Goal: Find specific page/section: Find specific page/section

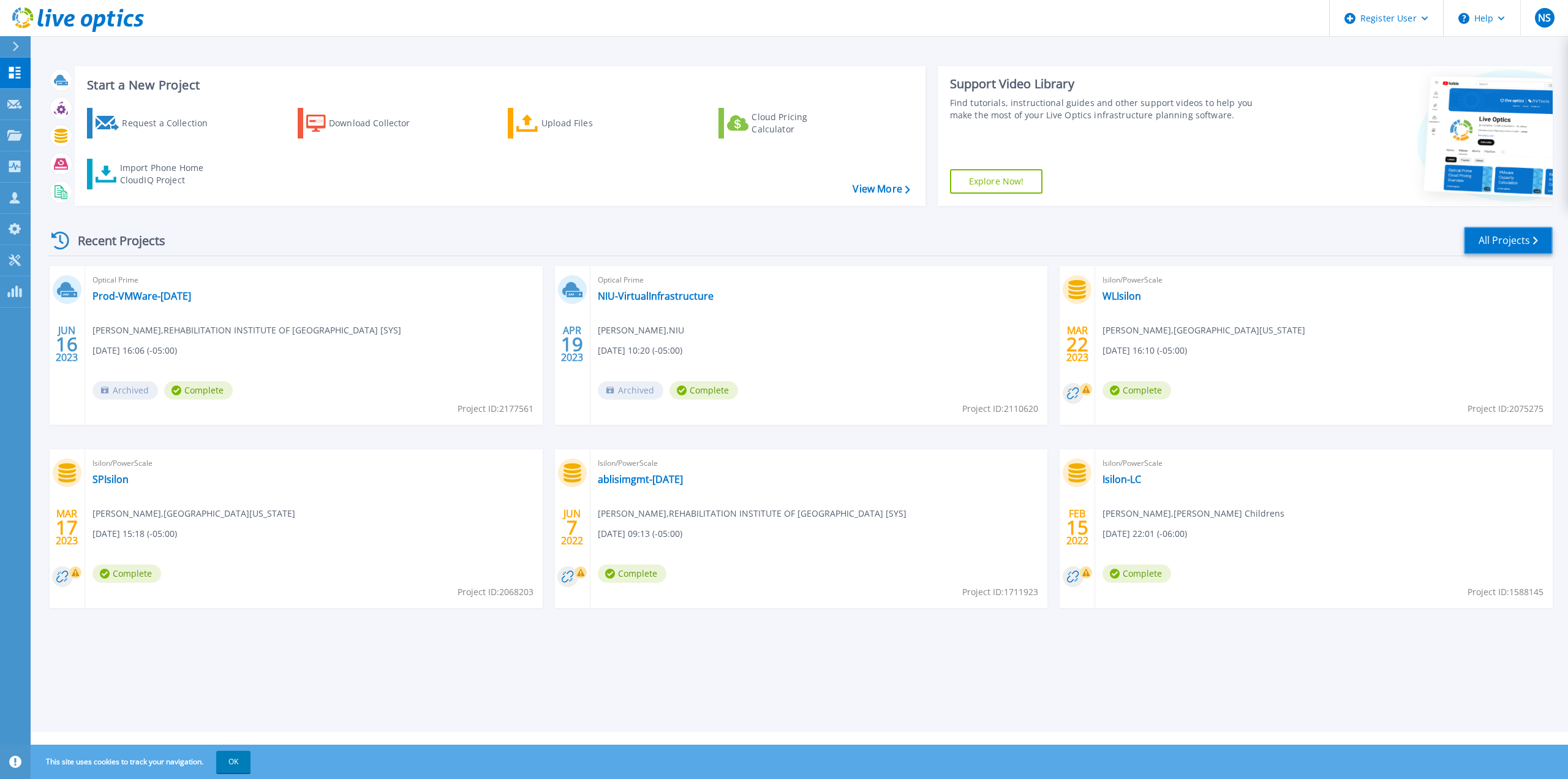
click at [1488, 239] on link "All Projects" at bounding box center [1508, 240] width 89 height 28
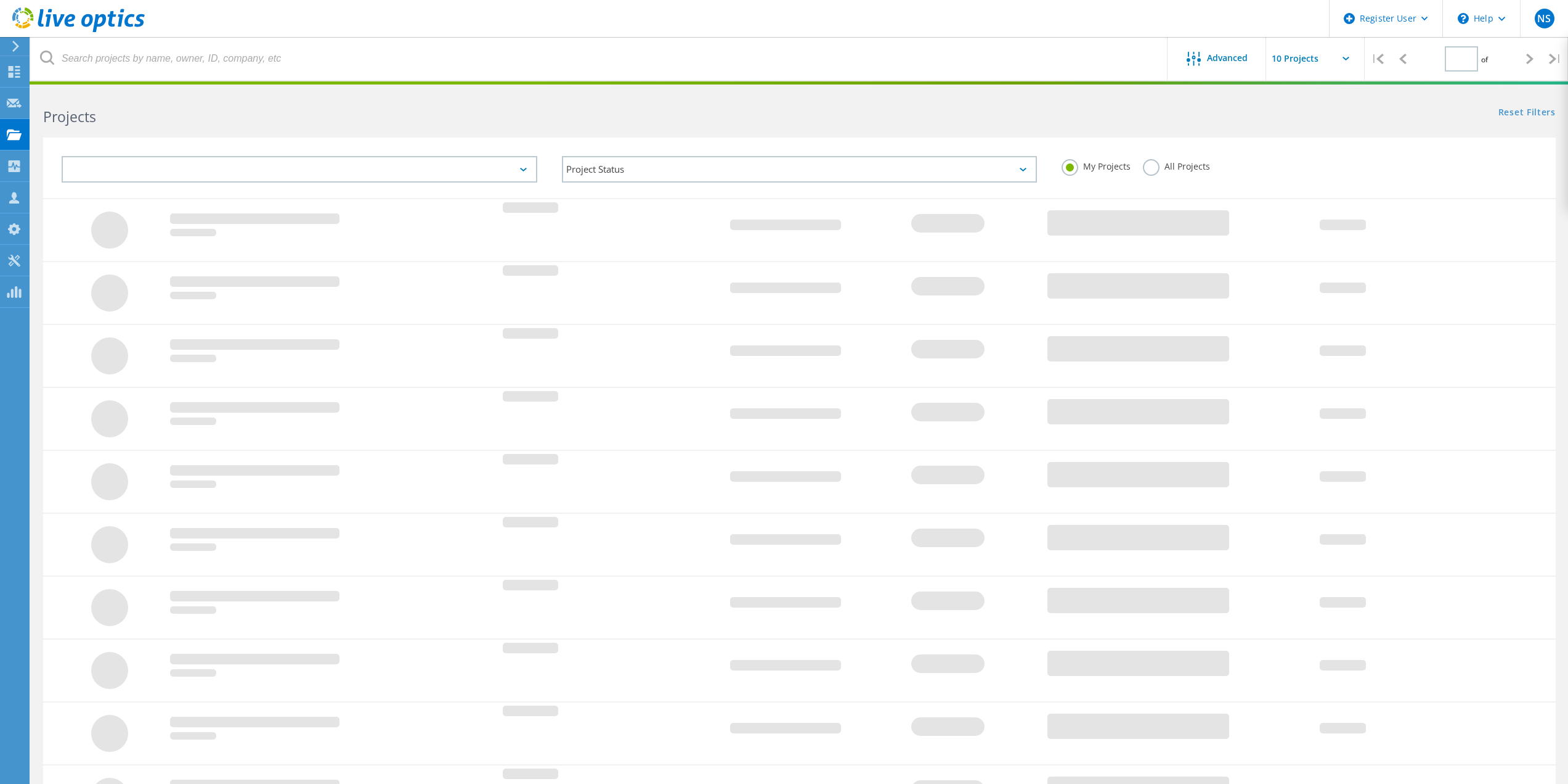
type input "1"
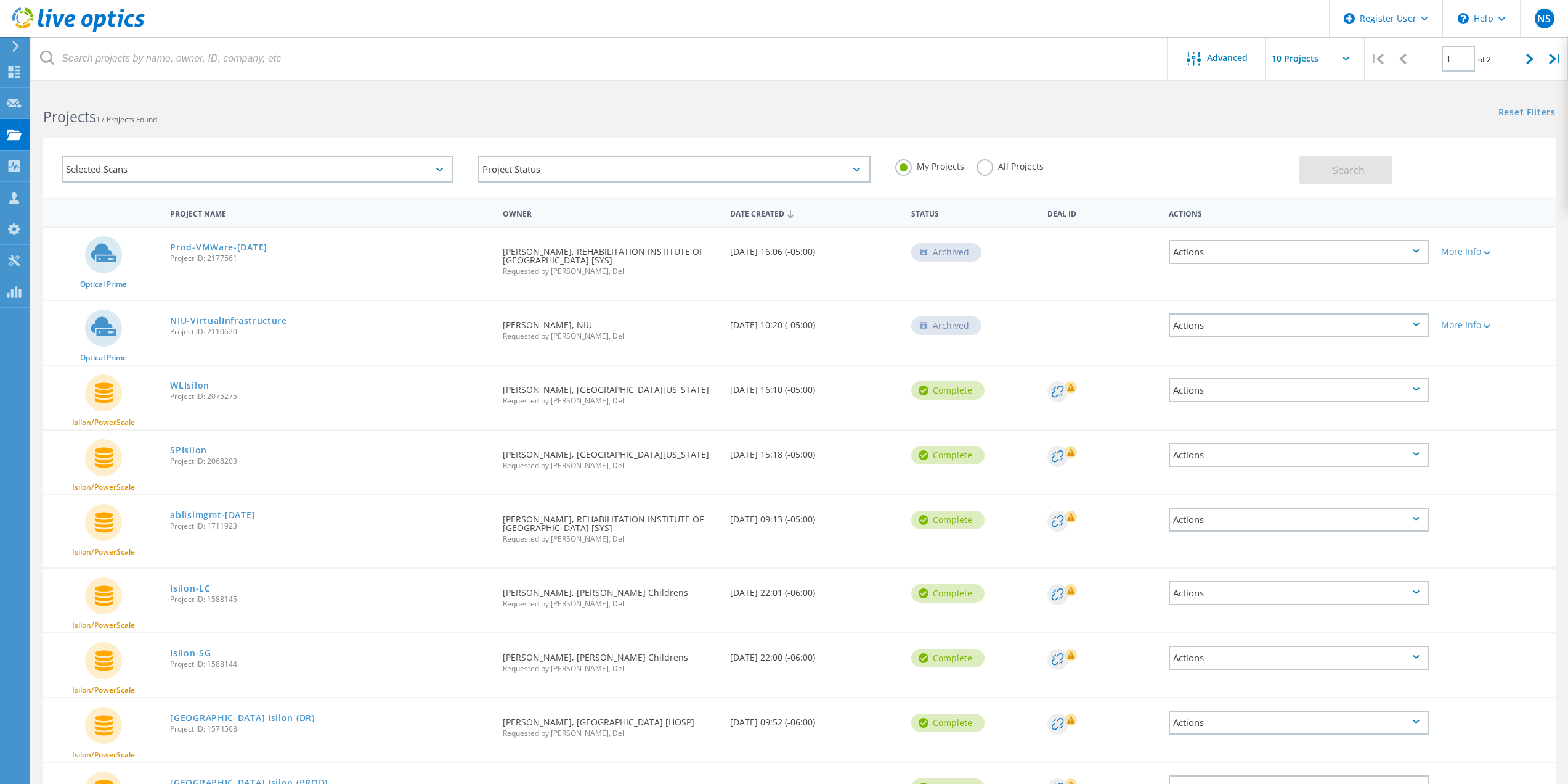
click at [301, 167] on div "Selected Scans" at bounding box center [257, 169] width 392 height 27
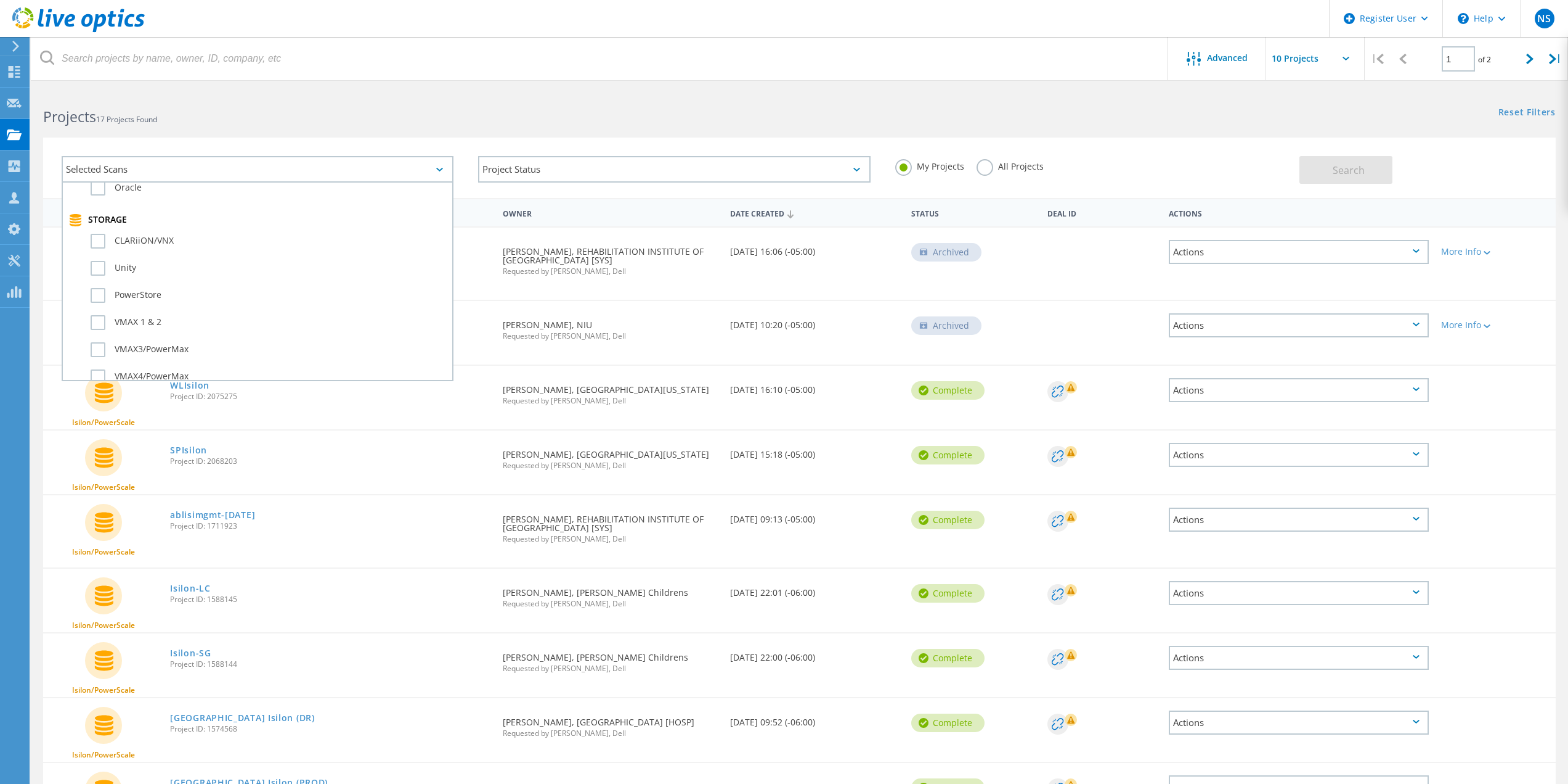
scroll to position [250, 0]
click at [120, 270] on label "Unity" at bounding box center [269, 271] width 356 height 15
click at [0, 0] on input "Unity" at bounding box center [0, 0] width 0 height 0
click at [1317, 176] on button "Search" at bounding box center [1346, 170] width 93 height 28
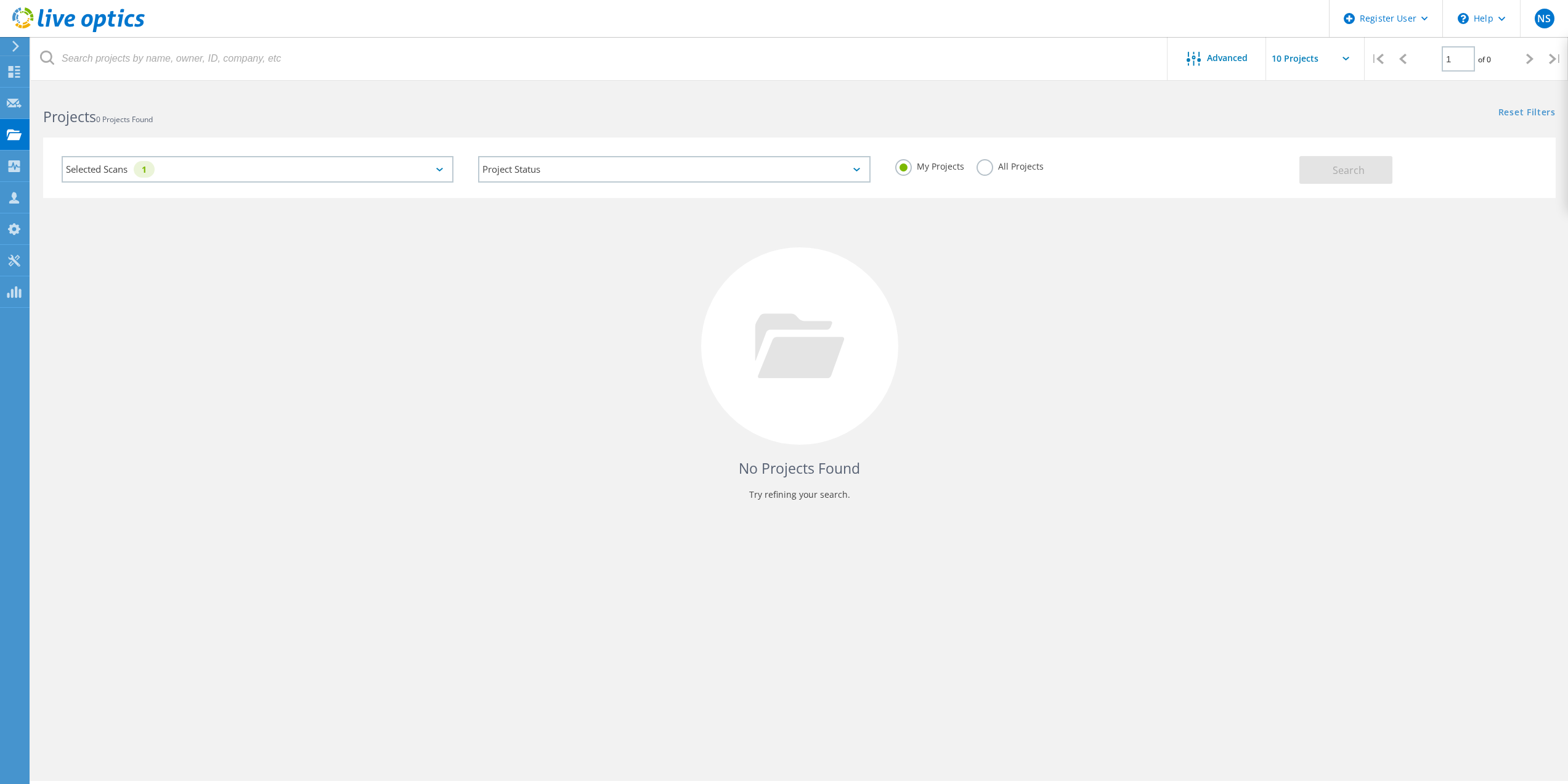
click at [443, 170] on icon at bounding box center [439, 169] width 7 height 4
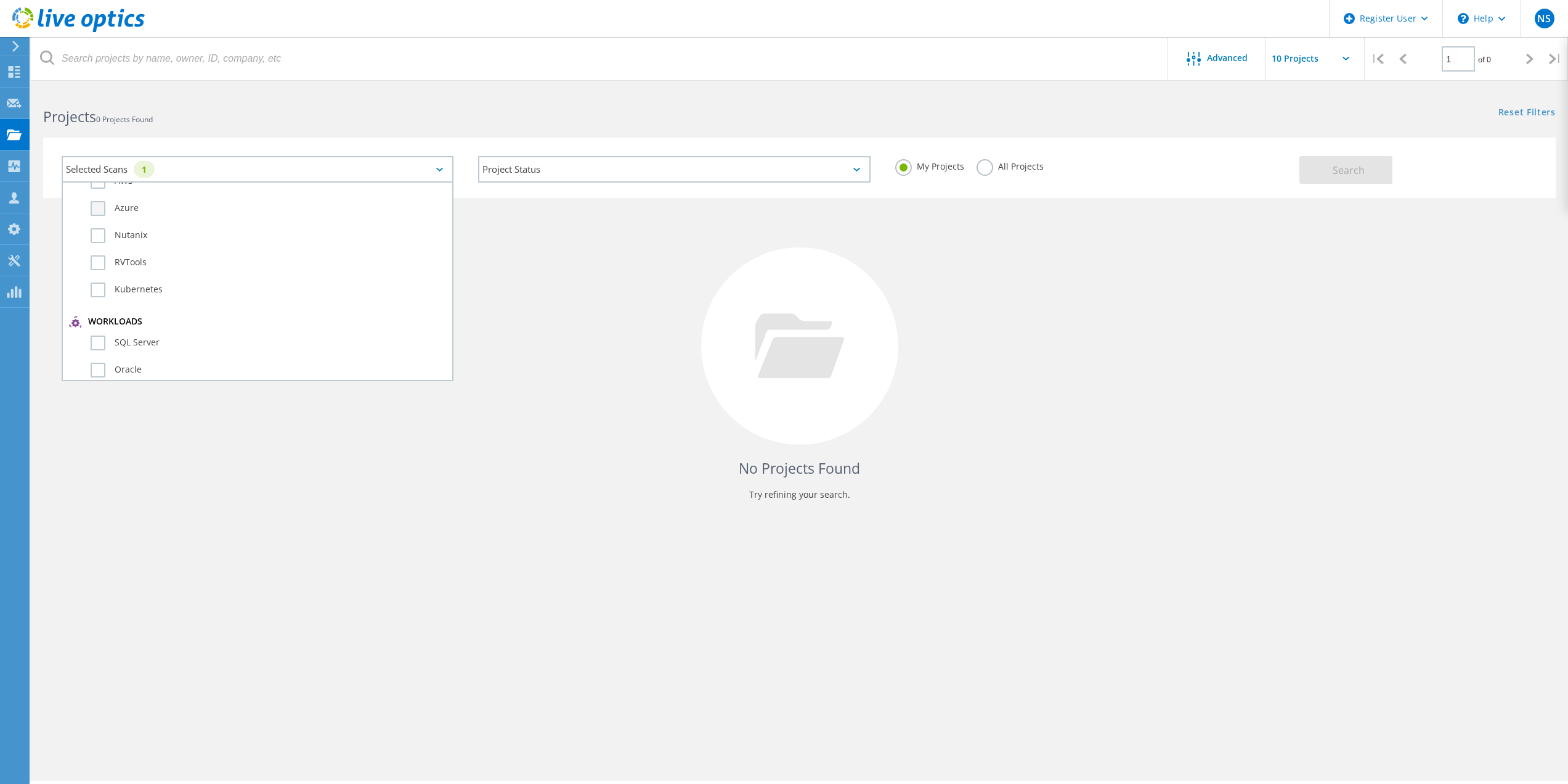
scroll to position [185, 0]
click at [127, 339] on label "Unity" at bounding box center [269, 336] width 356 height 15
click at [0, 0] on input "Unity" at bounding box center [0, 0] width 0 height 0
click at [588, 96] on div "Projects 0 Projects Found" at bounding box center [415, 105] width 768 height 33
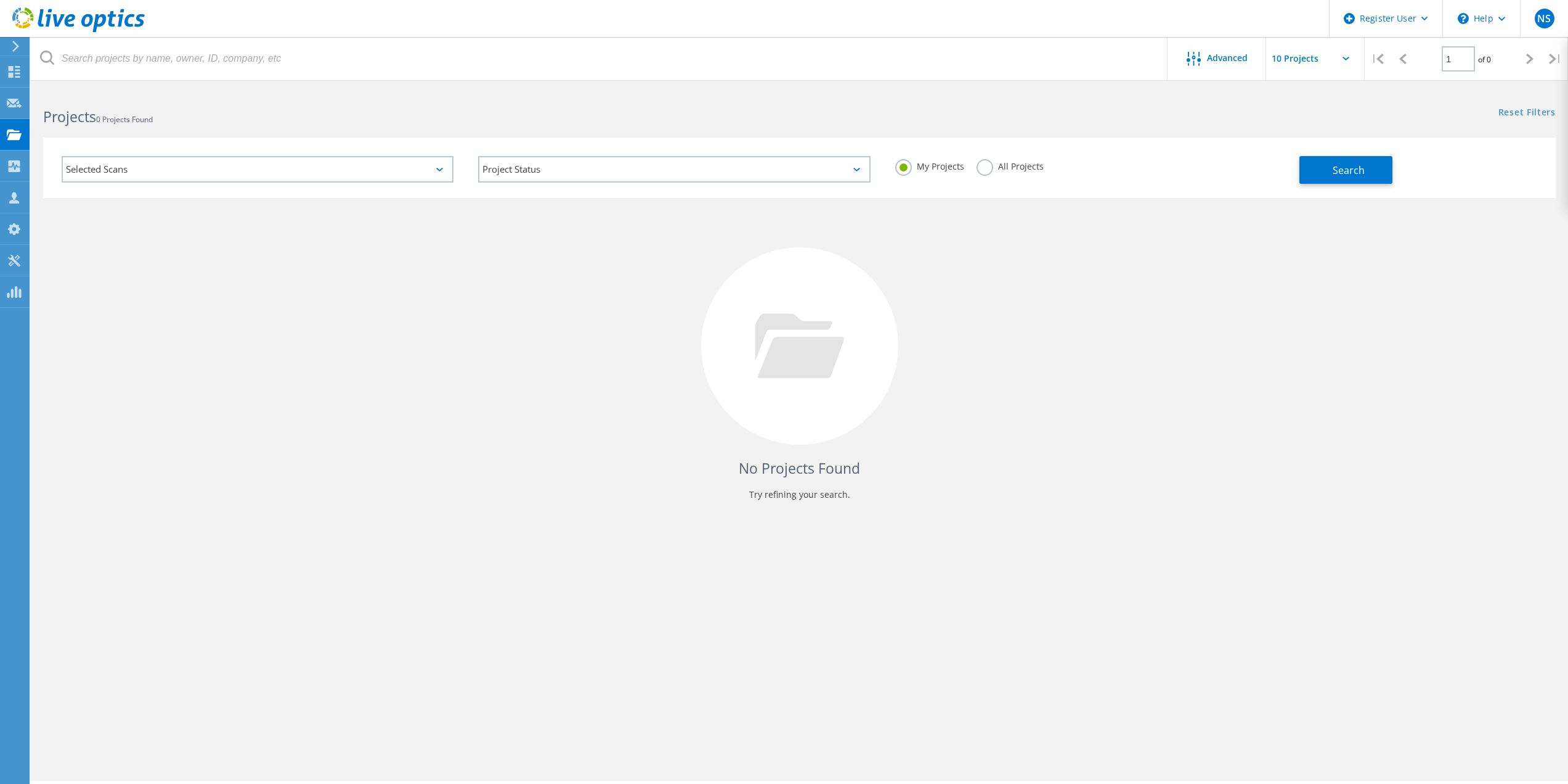
click at [981, 165] on label "All Projects" at bounding box center [1010, 164] width 67 height 11
click at [0, 0] on input "All Projects" at bounding box center [0, 0] width 0 height 0
click at [329, 172] on div "Selected Scans" at bounding box center [257, 169] width 392 height 27
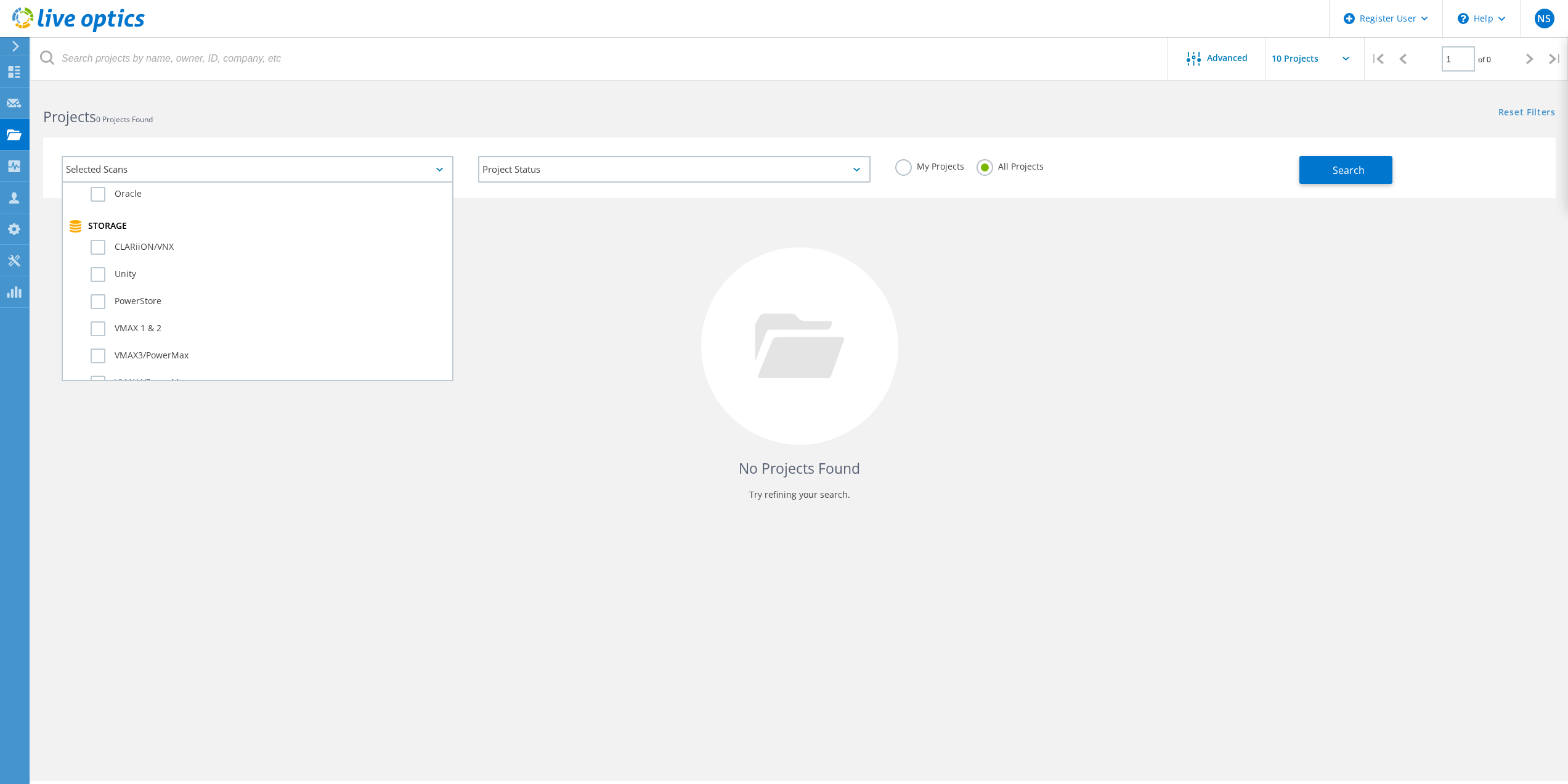
scroll to position [308, 0]
click at [130, 212] on label "Unity" at bounding box center [269, 213] width 356 height 15
click at [0, 0] on input "Unity" at bounding box center [0, 0] width 0 height 0
click at [1347, 172] on span "Search" at bounding box center [1349, 170] width 32 height 14
